Goal: Find specific page/section: Find specific page/section

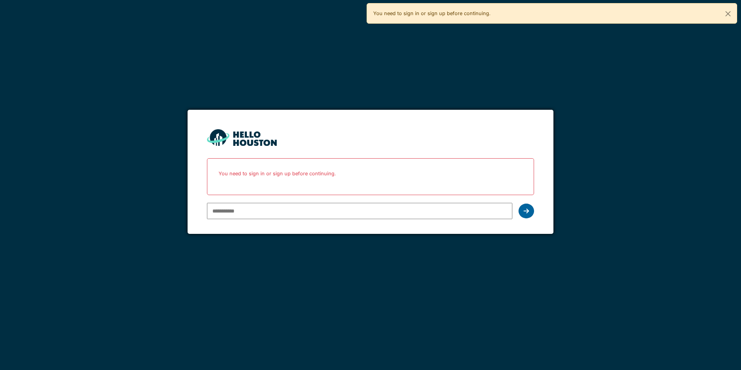
type input "**********"
click at [523, 210] on div at bounding box center [527, 210] width 16 height 15
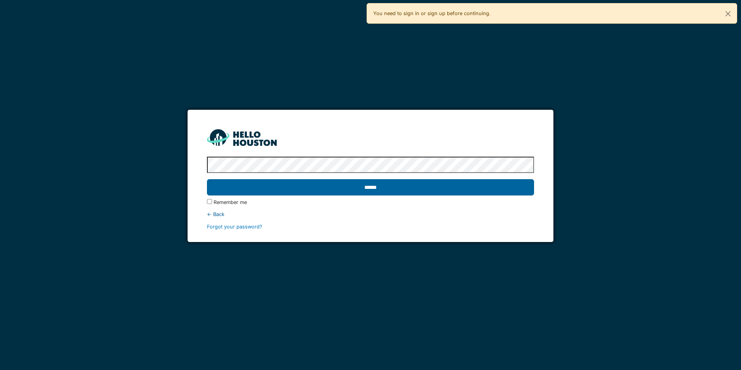
click at [400, 189] on input "******" at bounding box center [370, 187] width 327 height 16
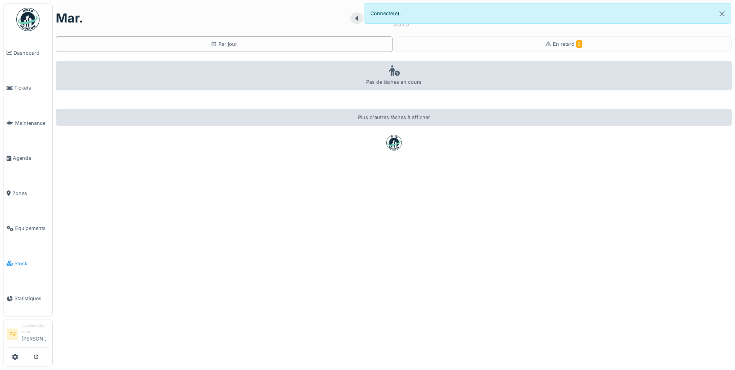
click at [23, 260] on span "Stock" at bounding box center [31, 263] width 35 height 7
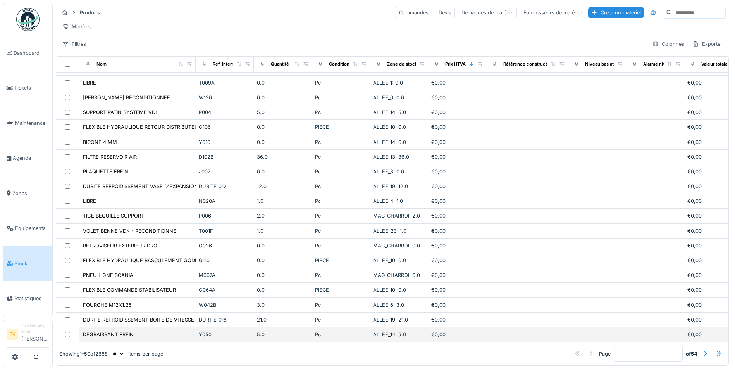
scroll to position [5, 0]
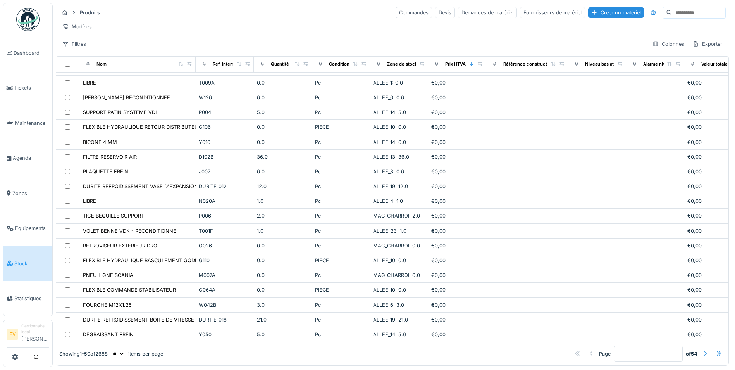
click at [702, 350] on div at bounding box center [705, 353] width 6 height 7
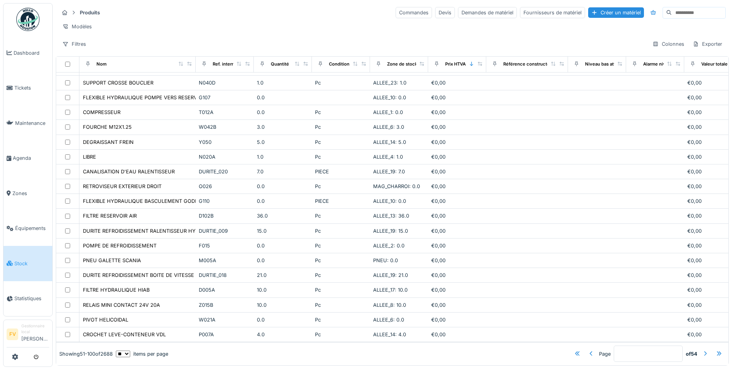
scroll to position [488, 0]
click at [702, 350] on div at bounding box center [705, 353] width 6 height 7
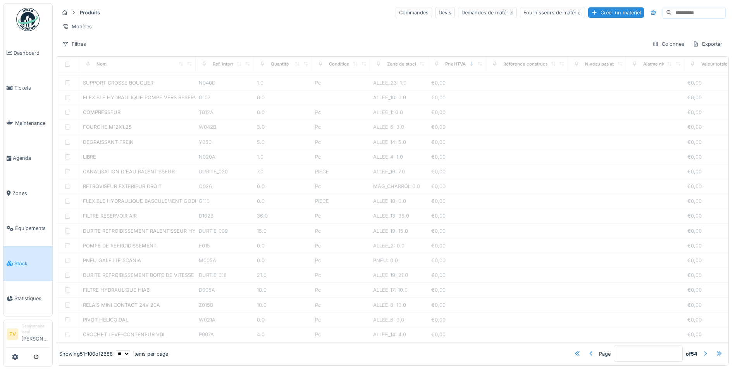
scroll to position [14, 0]
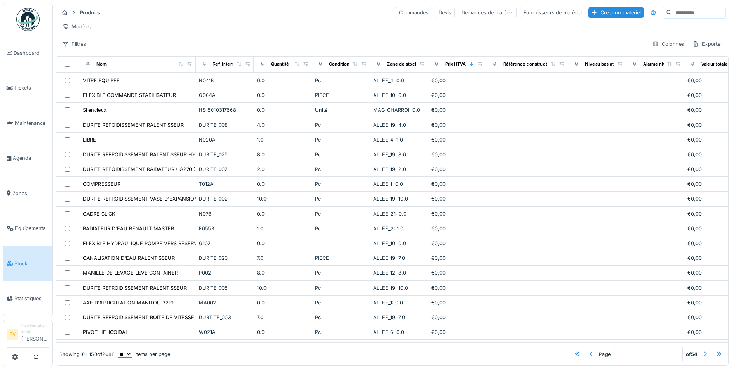
click at [702, 350] on div at bounding box center [705, 353] width 6 height 7
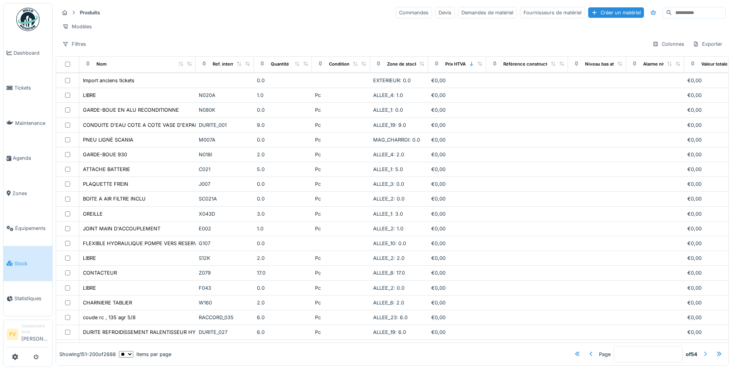
click at [702, 350] on div at bounding box center [705, 353] width 6 height 7
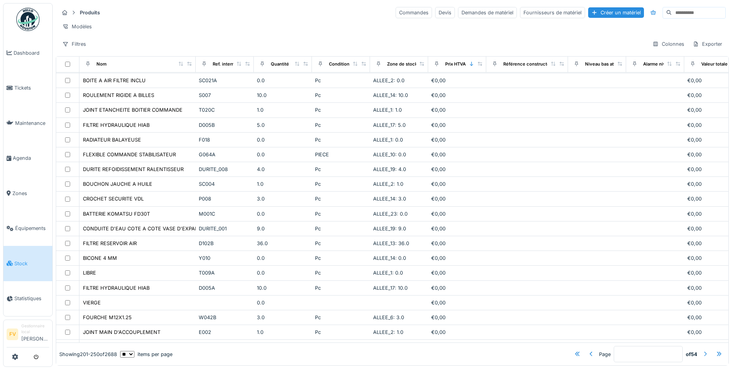
click at [702, 350] on div at bounding box center [705, 353] width 6 height 7
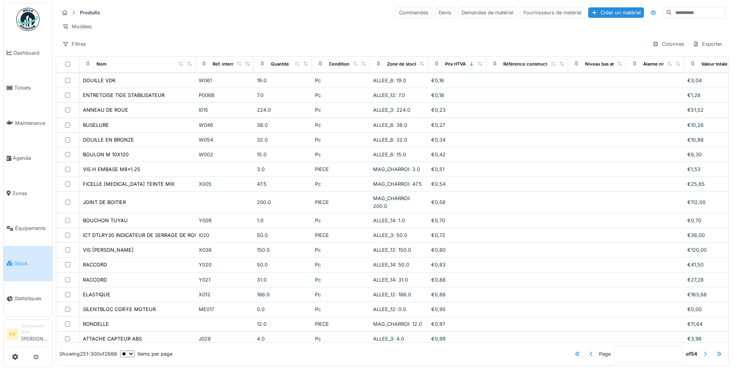
click at [702, 350] on div at bounding box center [705, 353] width 6 height 7
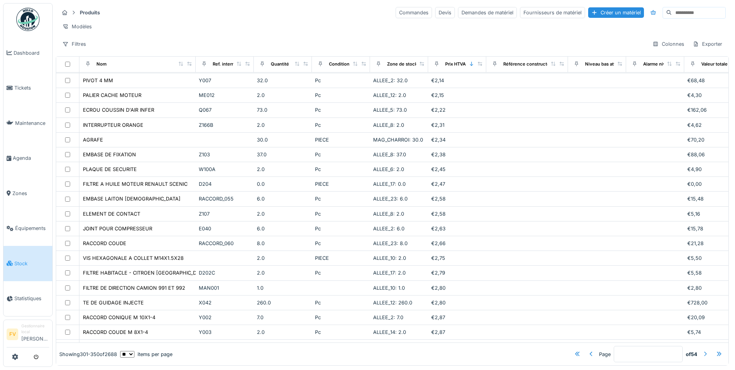
click at [702, 350] on div at bounding box center [705, 353] width 6 height 7
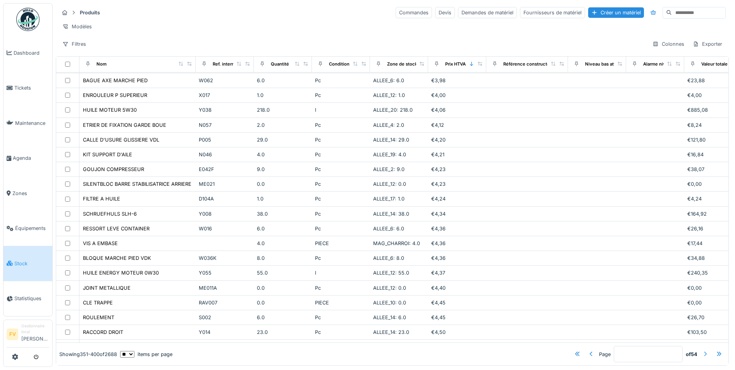
click at [702, 350] on div at bounding box center [705, 353] width 6 height 7
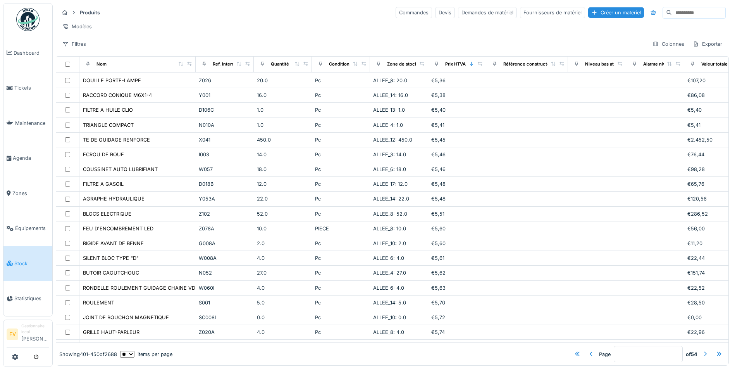
click at [702, 350] on div at bounding box center [705, 353] width 6 height 7
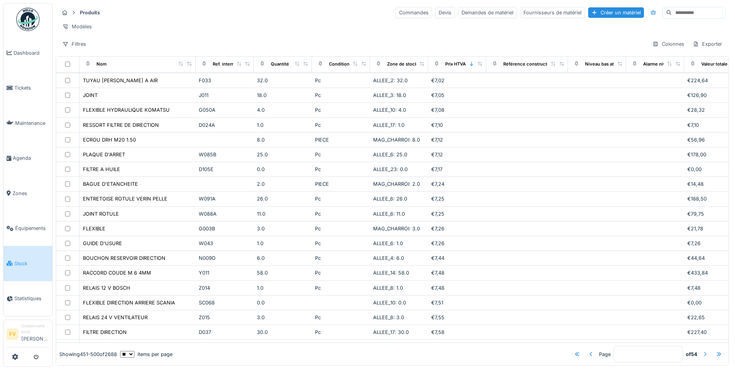
click at [702, 350] on div at bounding box center [705, 353] width 6 height 7
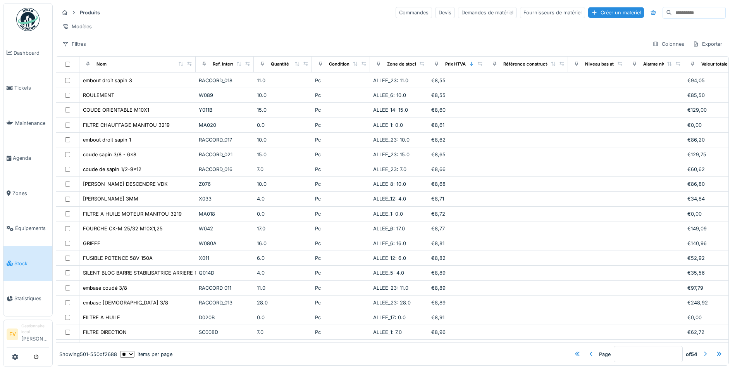
click at [702, 350] on div at bounding box center [705, 353] width 6 height 7
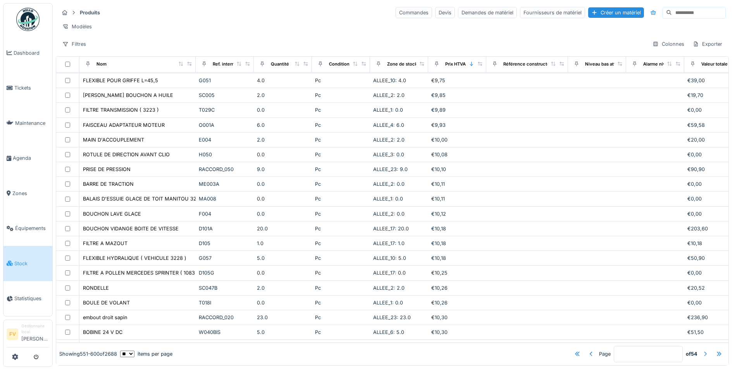
click at [702, 350] on div at bounding box center [705, 353] width 6 height 7
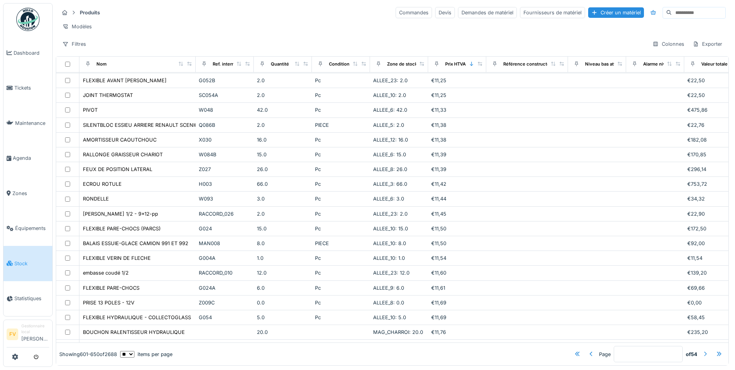
click at [702, 350] on div at bounding box center [705, 353] width 6 height 7
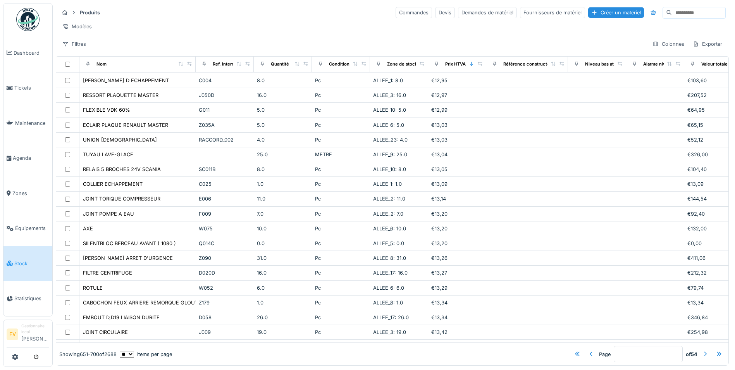
click at [702, 350] on div at bounding box center [705, 353] width 6 height 7
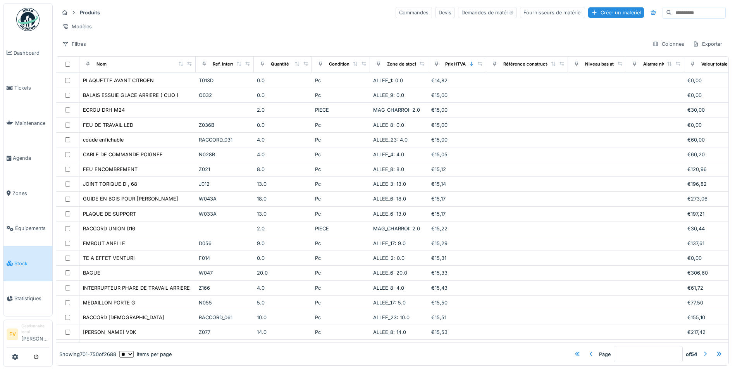
click at [702, 350] on div at bounding box center [705, 353] width 6 height 7
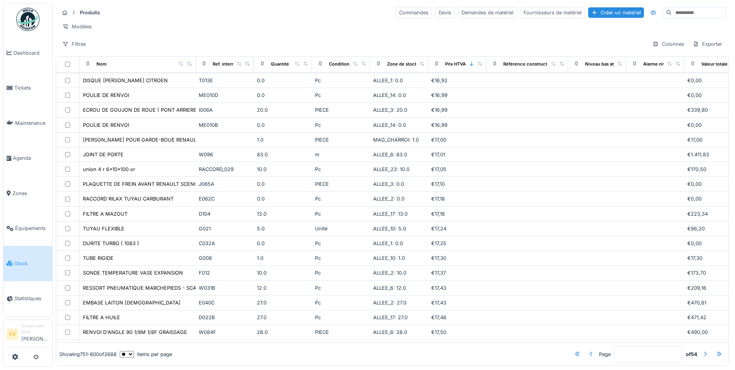
click at [702, 350] on div at bounding box center [705, 353] width 6 height 7
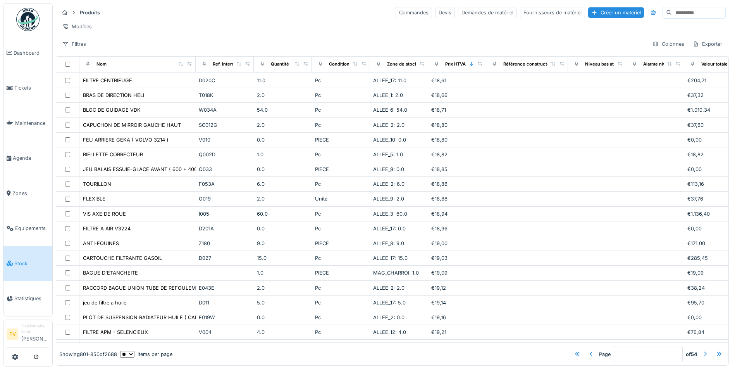
click at [702, 350] on div at bounding box center [705, 353] width 6 height 7
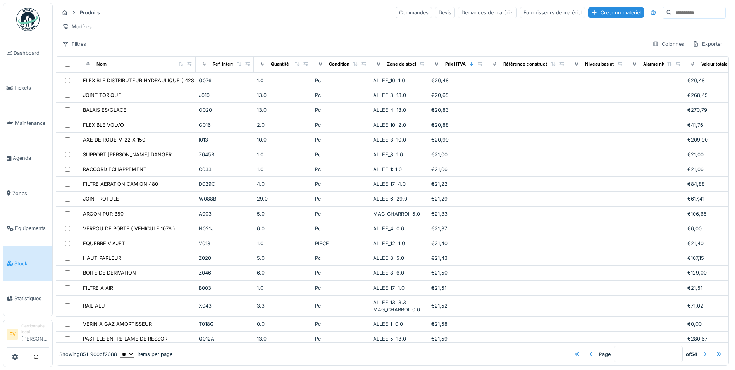
click at [702, 350] on div at bounding box center [705, 353] width 6 height 7
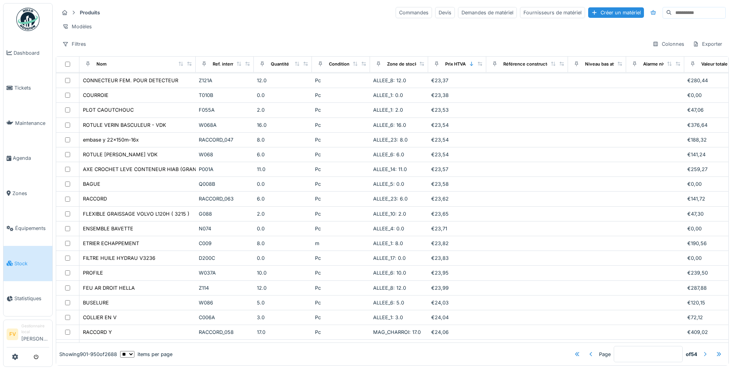
click at [702, 350] on div at bounding box center [705, 353] width 6 height 7
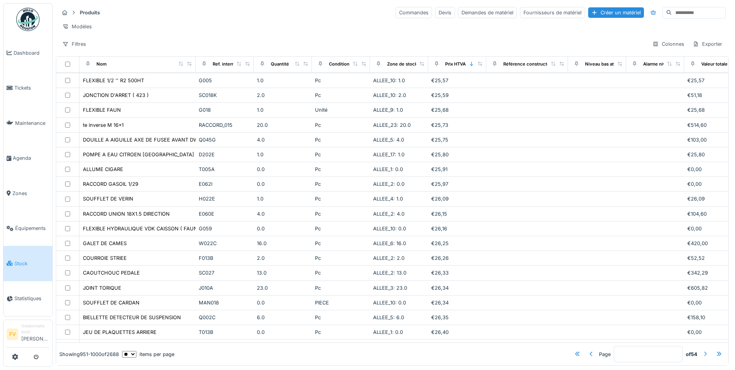
click at [702, 350] on div at bounding box center [705, 353] width 6 height 7
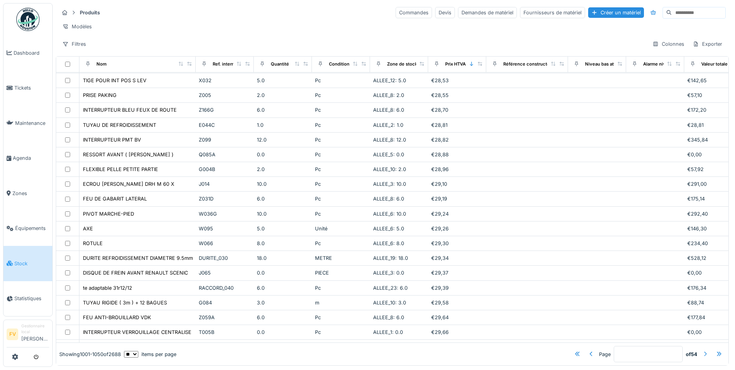
click at [702, 350] on div at bounding box center [705, 353] width 6 height 7
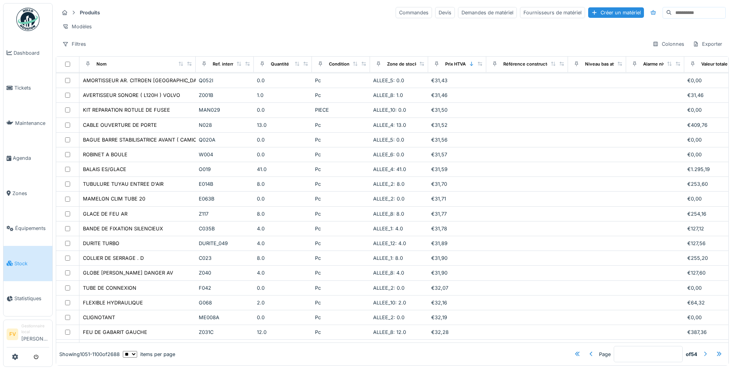
click at [702, 350] on div at bounding box center [705, 353] width 6 height 7
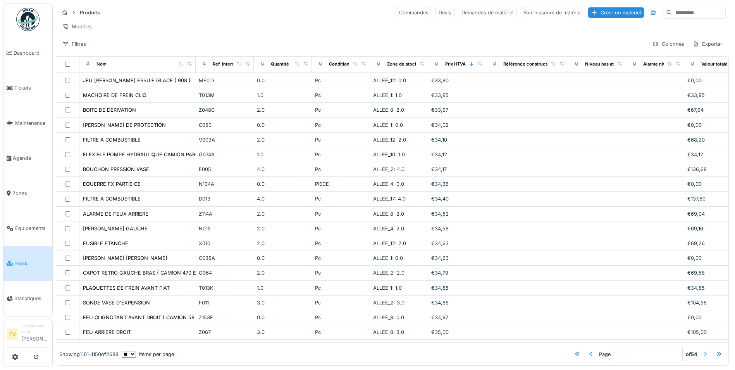
click at [702, 350] on div at bounding box center [705, 353] width 6 height 7
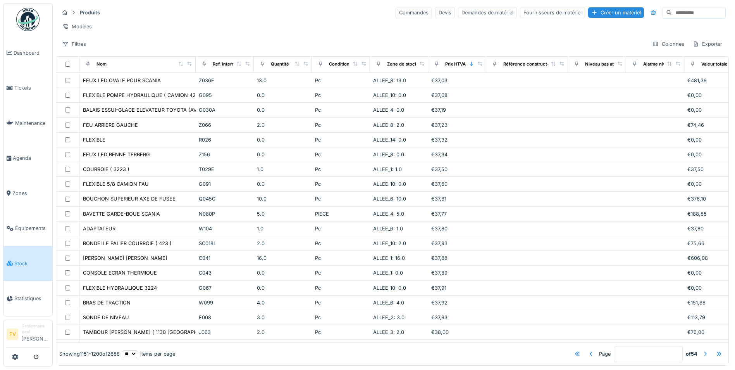
click at [702, 350] on div at bounding box center [705, 353] width 6 height 7
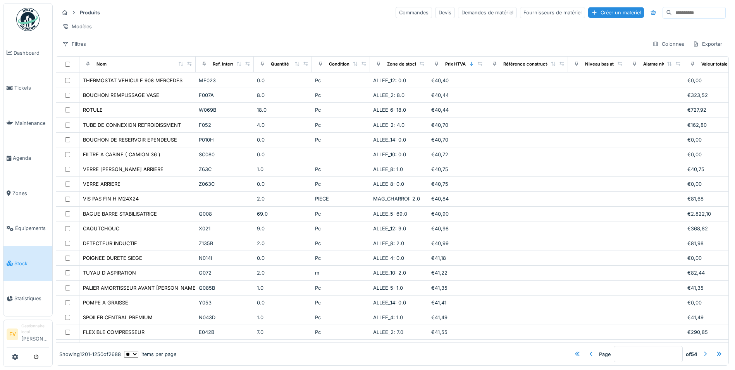
click at [702, 350] on div at bounding box center [705, 353] width 6 height 7
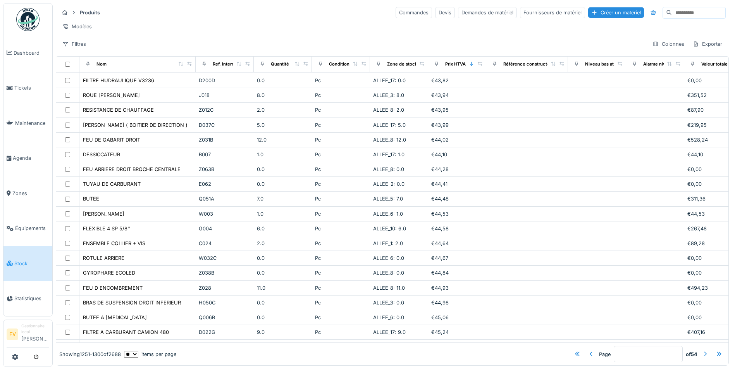
click at [702, 350] on div at bounding box center [705, 353] width 6 height 7
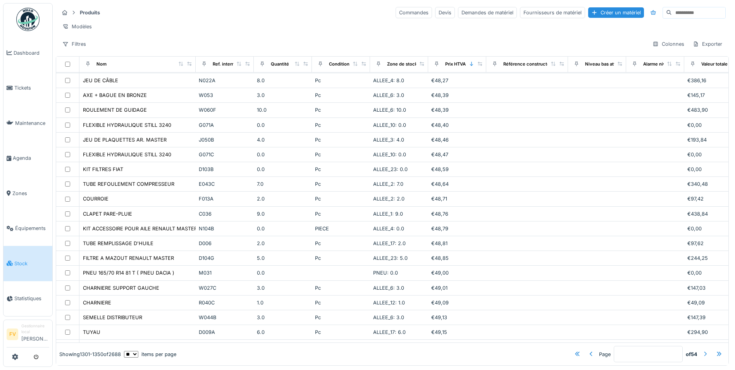
click at [702, 350] on div at bounding box center [705, 353] width 6 height 7
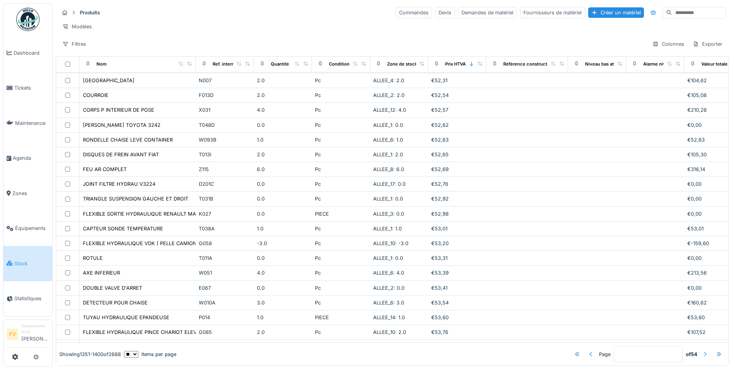
click at [702, 350] on div at bounding box center [705, 353] width 6 height 7
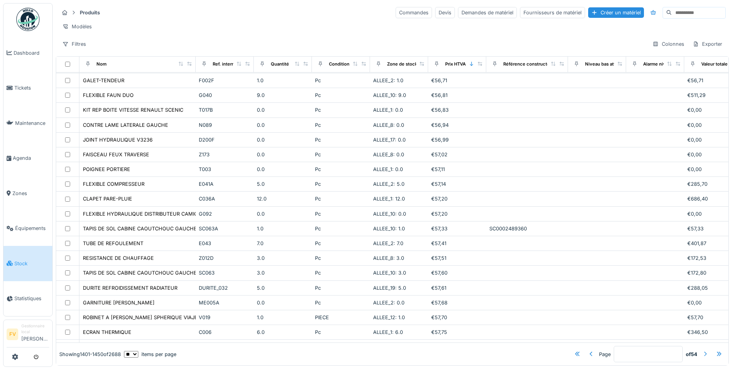
click at [702, 350] on div at bounding box center [705, 353] width 6 height 7
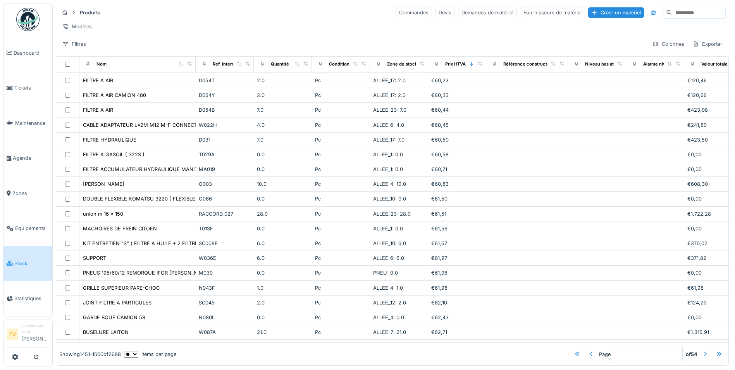
click at [588, 350] on div at bounding box center [591, 353] width 6 height 7
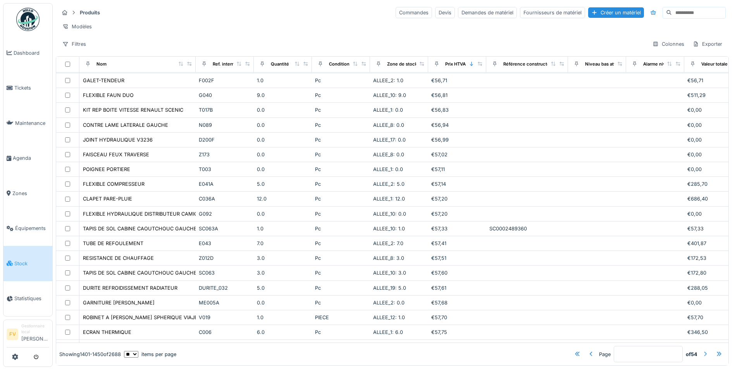
click at [702, 350] on div at bounding box center [705, 353] width 6 height 7
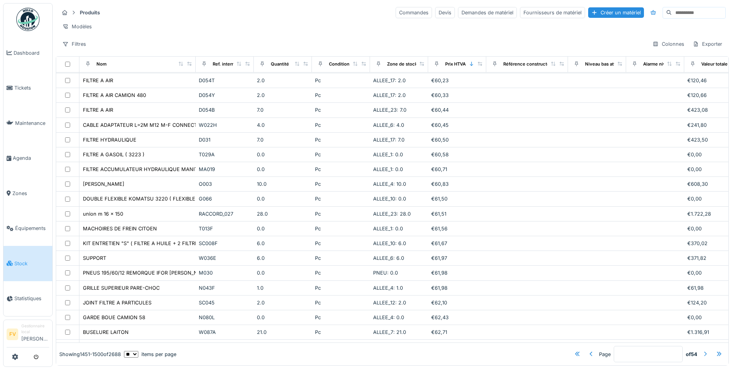
click at [702, 350] on div at bounding box center [705, 353] width 6 height 7
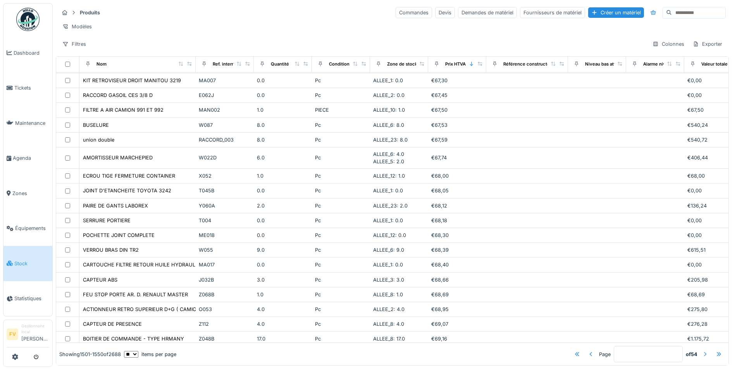
click at [702, 350] on div at bounding box center [705, 353] width 6 height 7
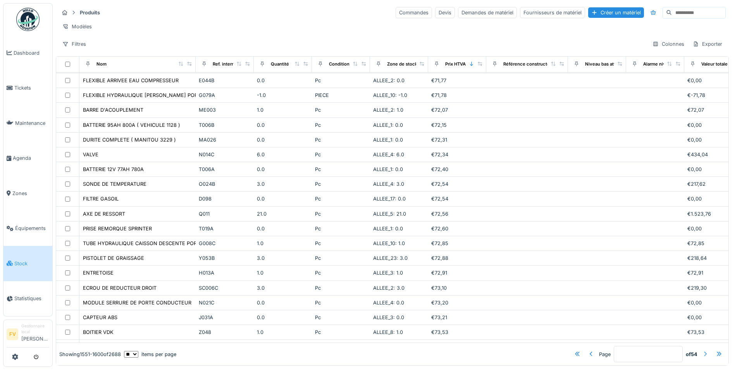
click at [702, 350] on div at bounding box center [705, 353] width 6 height 7
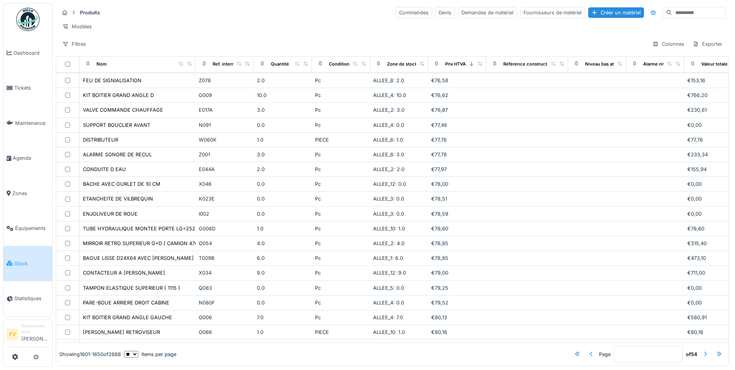
click at [702, 350] on div at bounding box center [705, 353] width 6 height 7
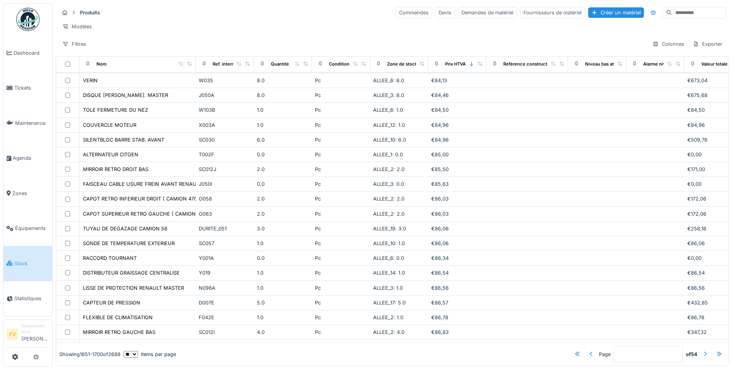
click at [702, 350] on div at bounding box center [705, 353] width 6 height 7
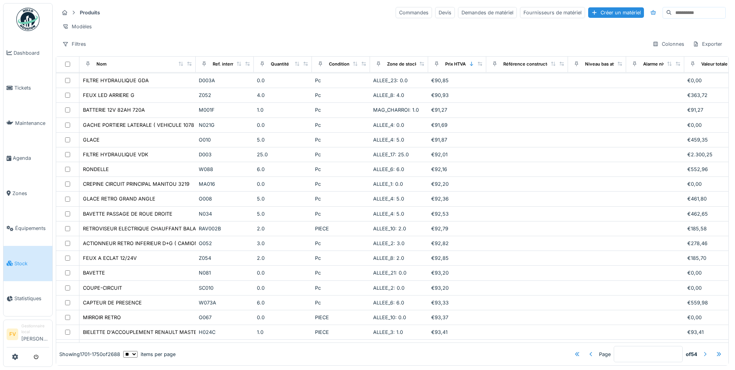
click at [702, 350] on div at bounding box center [705, 353] width 6 height 7
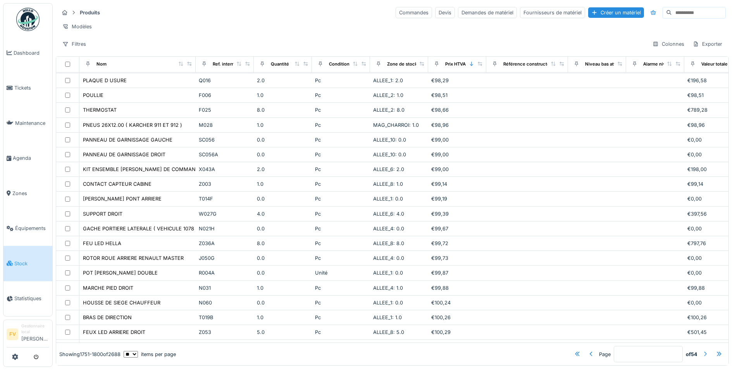
click at [702, 350] on div at bounding box center [705, 353] width 6 height 7
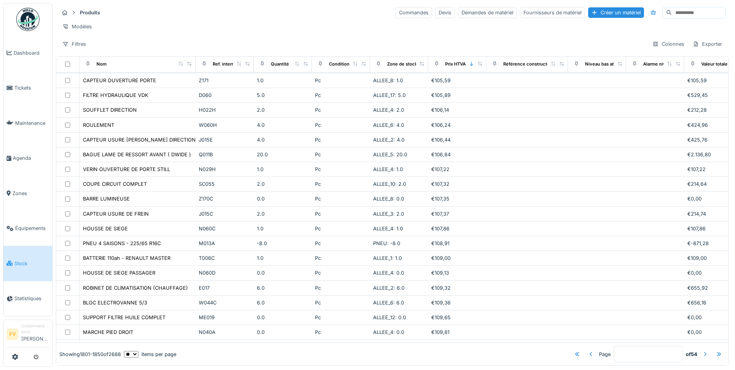
click at [702, 350] on div at bounding box center [705, 353] width 6 height 7
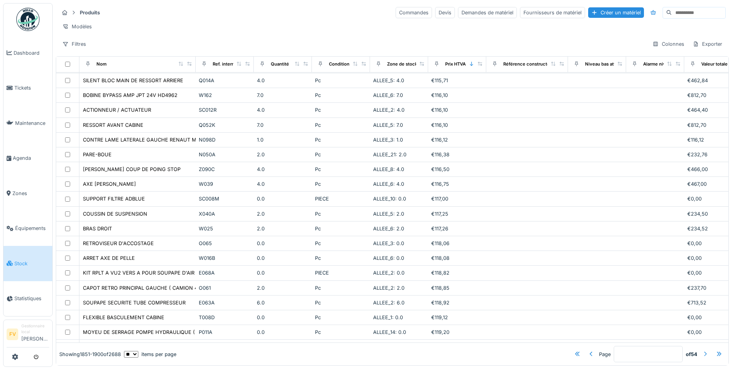
click at [702, 350] on div at bounding box center [705, 353] width 6 height 7
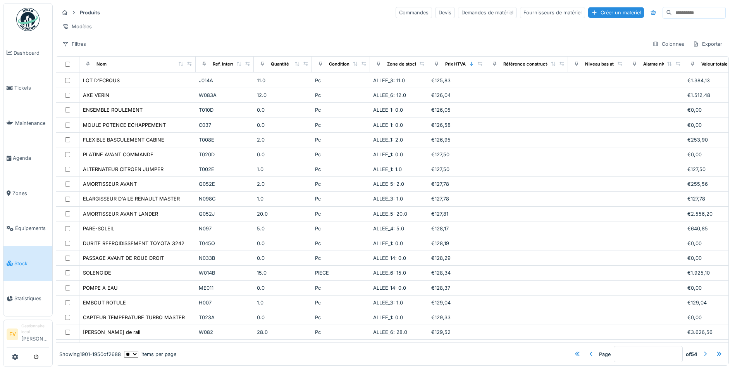
click at [702, 350] on div at bounding box center [705, 353] width 6 height 7
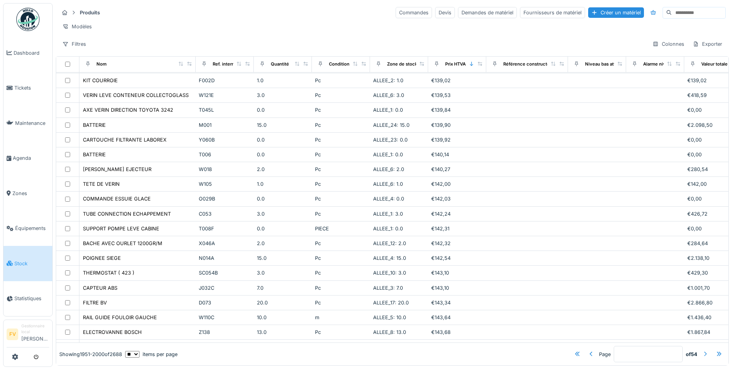
click at [702, 350] on div at bounding box center [705, 353] width 6 height 7
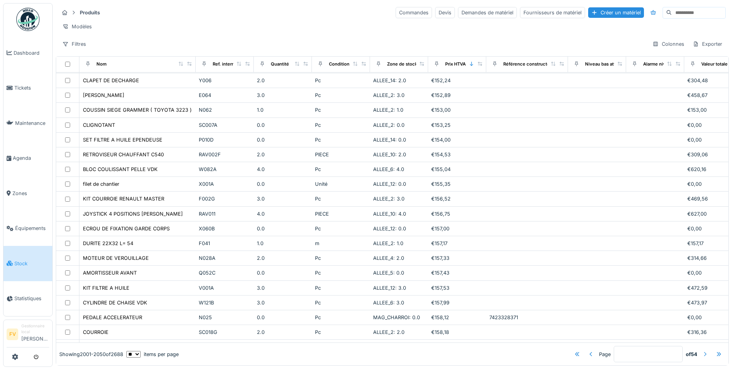
click at [702, 350] on div at bounding box center [705, 353] width 6 height 7
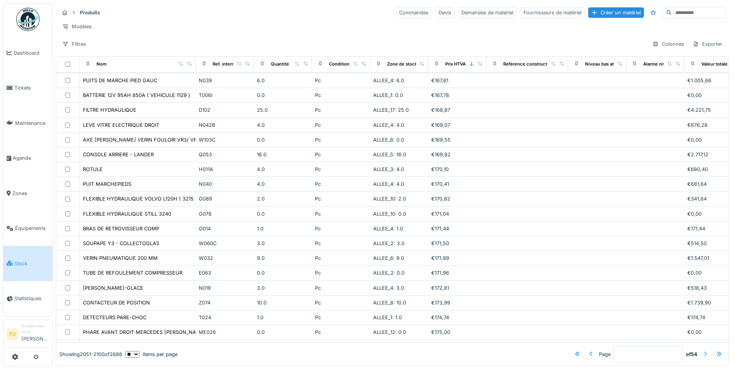
click at [702, 350] on div at bounding box center [705, 353] width 6 height 7
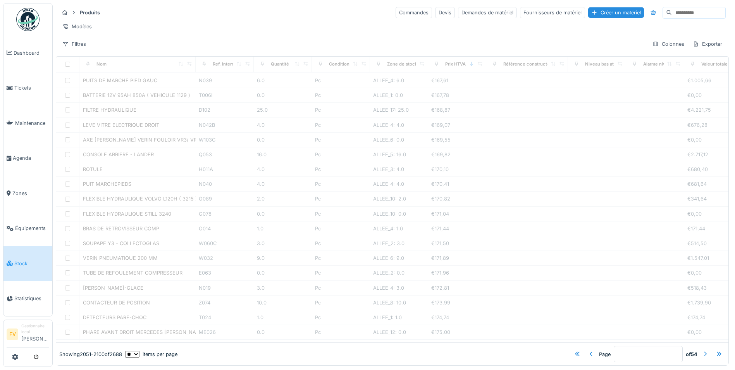
click at [702, 350] on div at bounding box center [705, 353] width 6 height 7
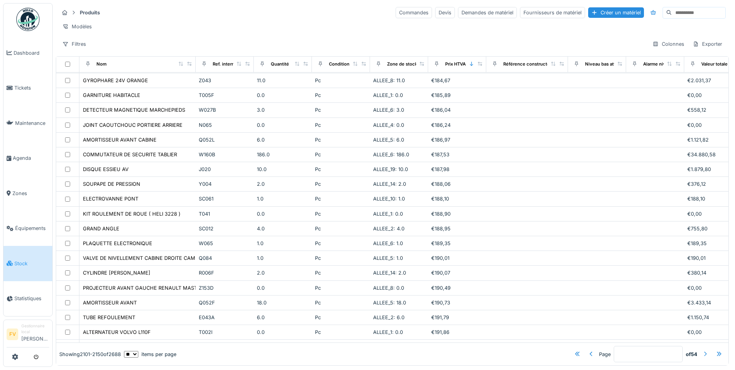
click at [702, 350] on div at bounding box center [705, 353] width 6 height 7
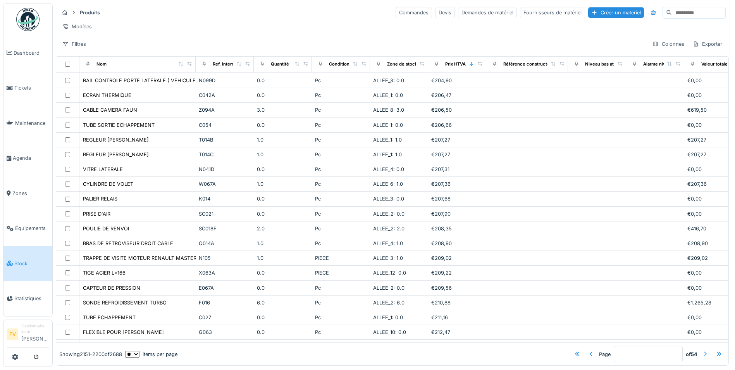
click at [702, 350] on div at bounding box center [705, 353] width 6 height 7
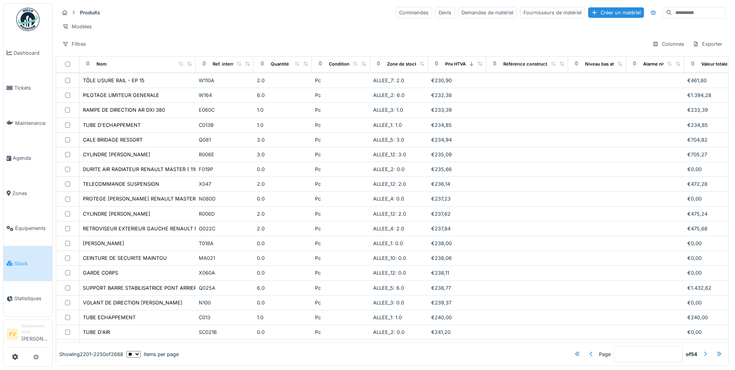
click at [702, 350] on div at bounding box center [705, 353] width 6 height 7
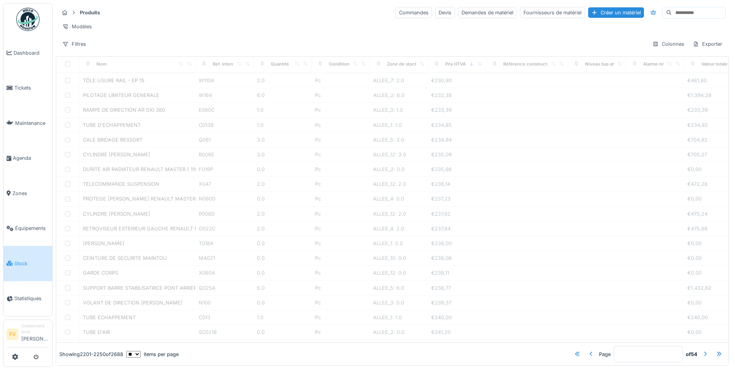
type input "**"
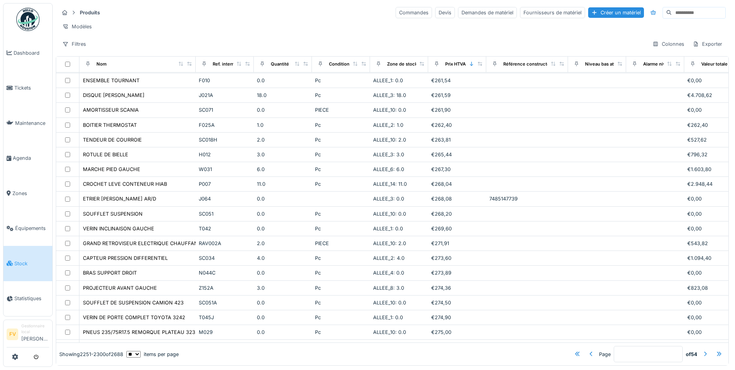
click at [675, 9] on input at bounding box center [698, 12] width 53 height 11
type input "*"
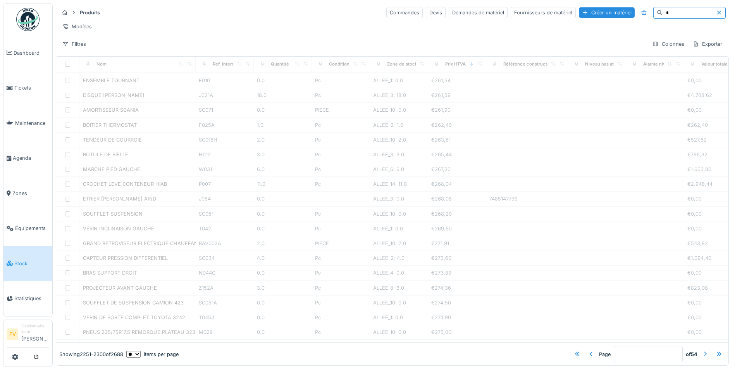
type input "*"
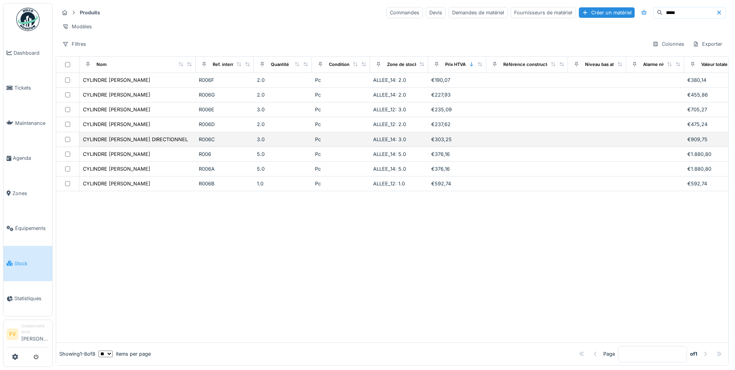
click at [237, 140] on div "R006C" at bounding box center [225, 139] width 52 height 7
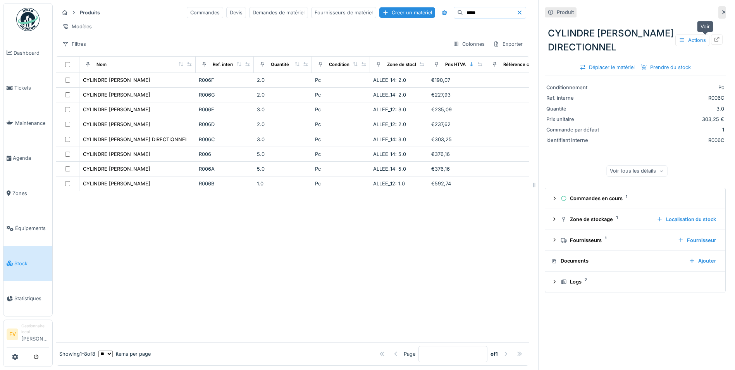
click at [711, 35] on div at bounding box center [717, 39] width 12 height 10
click at [473, 8] on input "*****" at bounding box center [489, 12] width 53 height 11
type input "*"
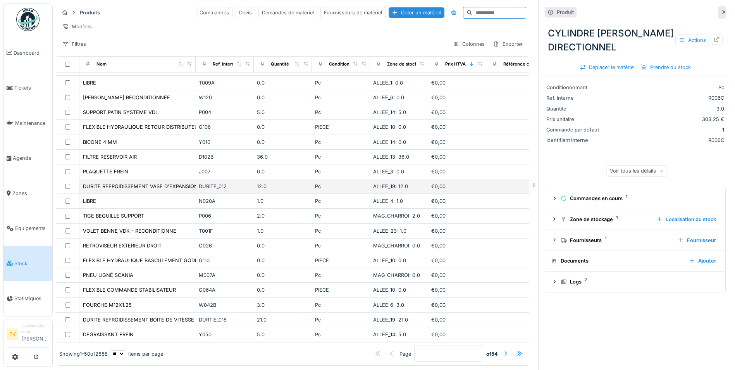
scroll to position [6, 0]
click at [503, 350] on div at bounding box center [506, 353] width 6 height 7
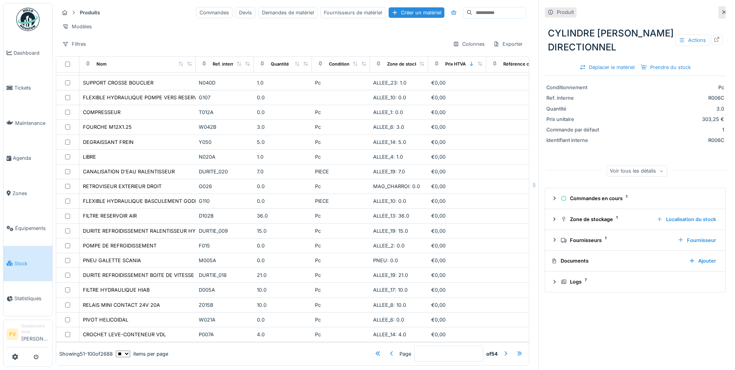
scroll to position [488, 0]
click at [503, 350] on div at bounding box center [506, 353] width 6 height 7
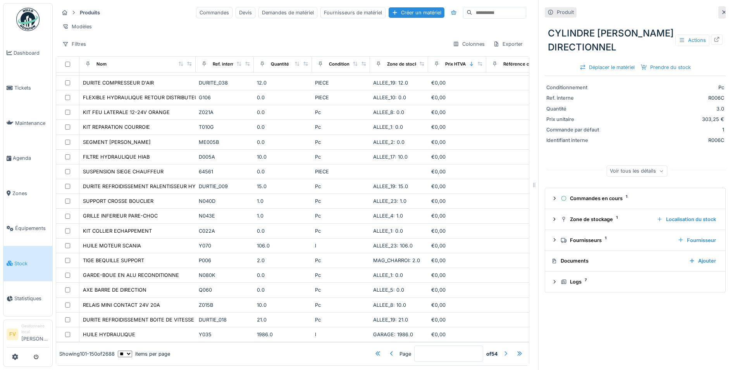
scroll to position [14, 0]
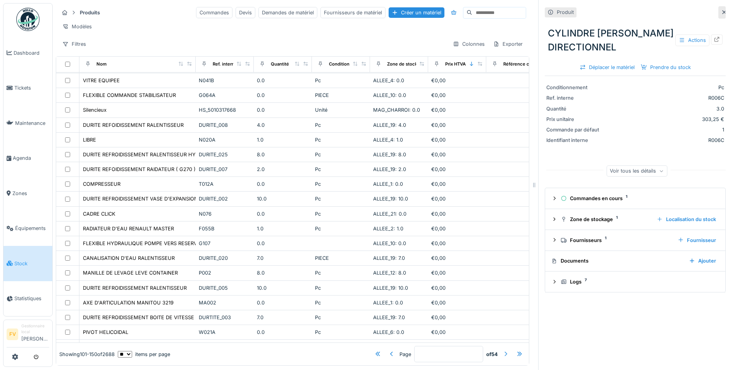
click at [503, 350] on div at bounding box center [506, 353] width 6 height 7
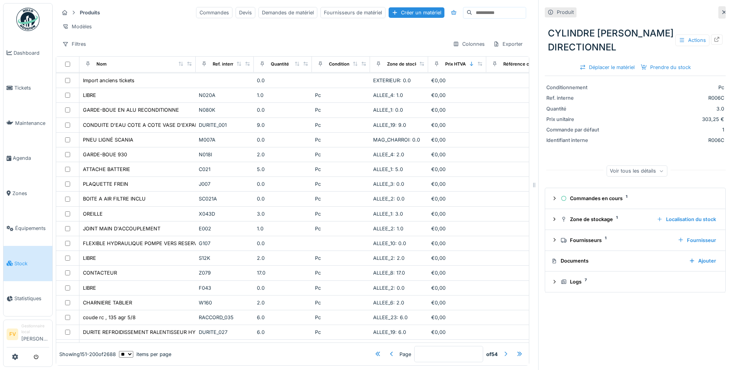
click at [503, 350] on div at bounding box center [506, 353] width 6 height 7
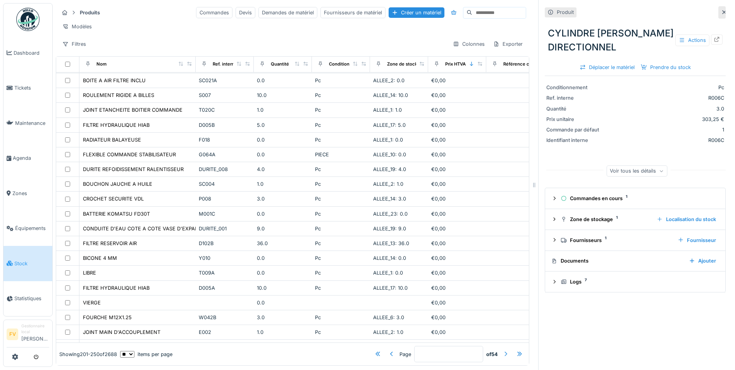
click at [503, 350] on div at bounding box center [506, 353] width 6 height 7
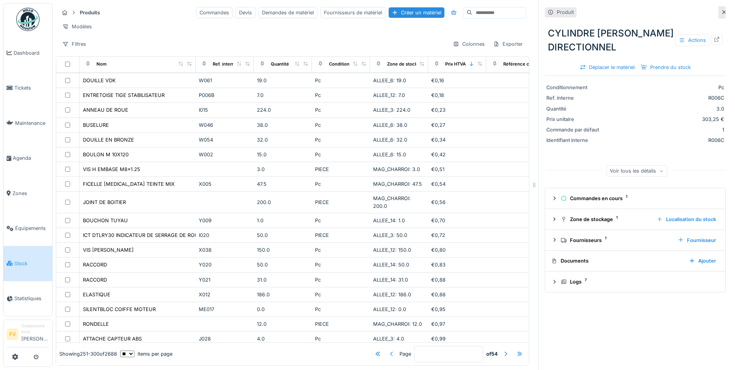
click at [389, 350] on div at bounding box center [392, 353] width 6 height 7
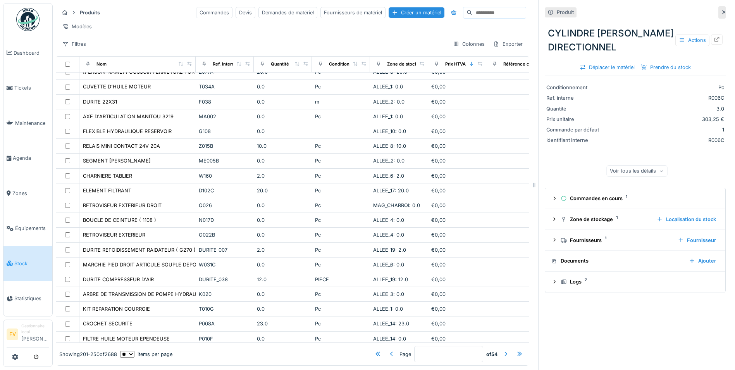
scroll to position [488, 0]
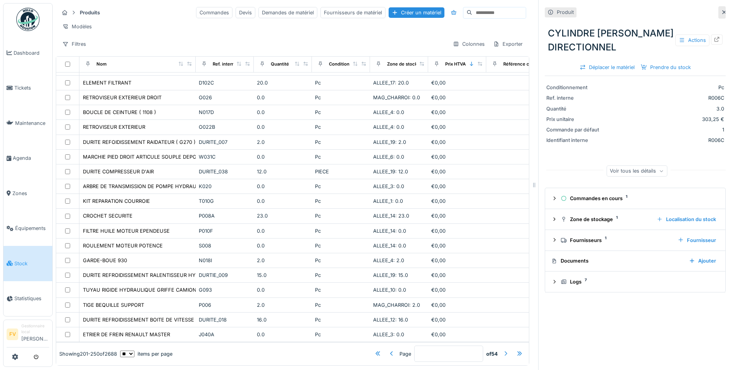
click at [503, 350] on div at bounding box center [506, 353] width 6 height 7
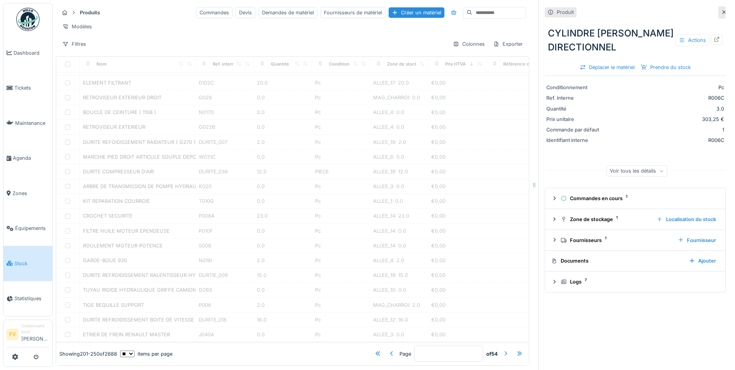
type input "*"
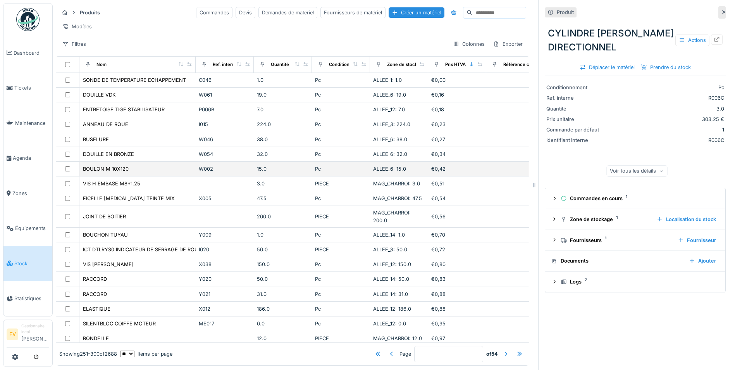
scroll to position [0, 0]
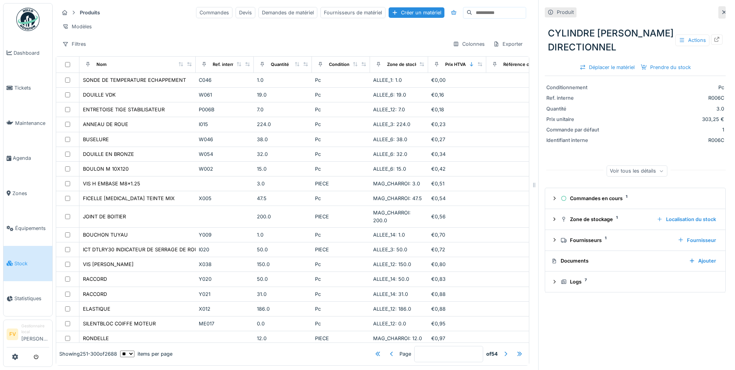
click at [723, 11] on icon at bounding box center [725, 12] width 4 height 4
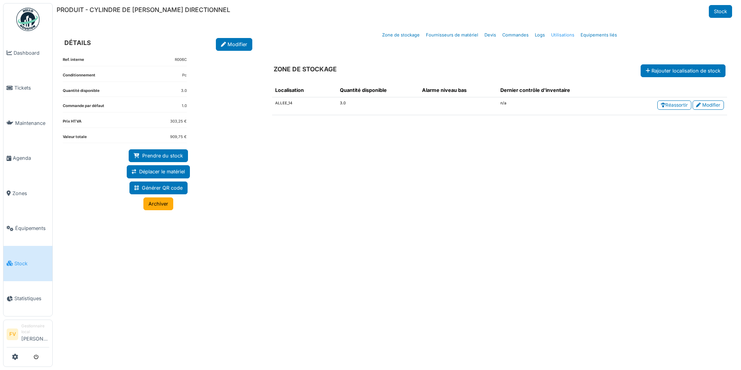
click at [565, 34] on link "Utilisations" at bounding box center [562, 35] width 29 height 18
select select "***"
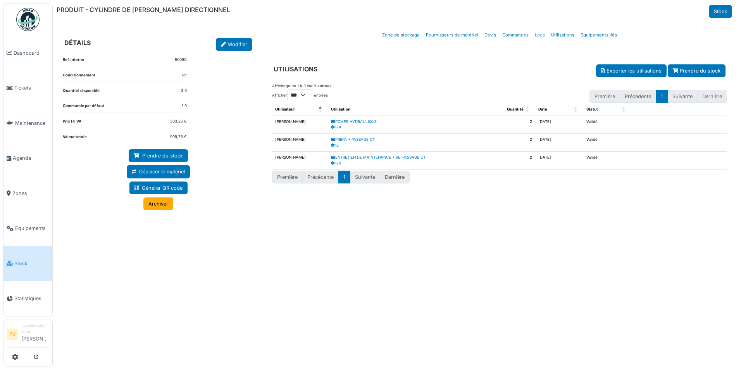
click at [535, 34] on link "Logs" at bounding box center [540, 35] width 16 height 18
